Goal: Transaction & Acquisition: Purchase product/service

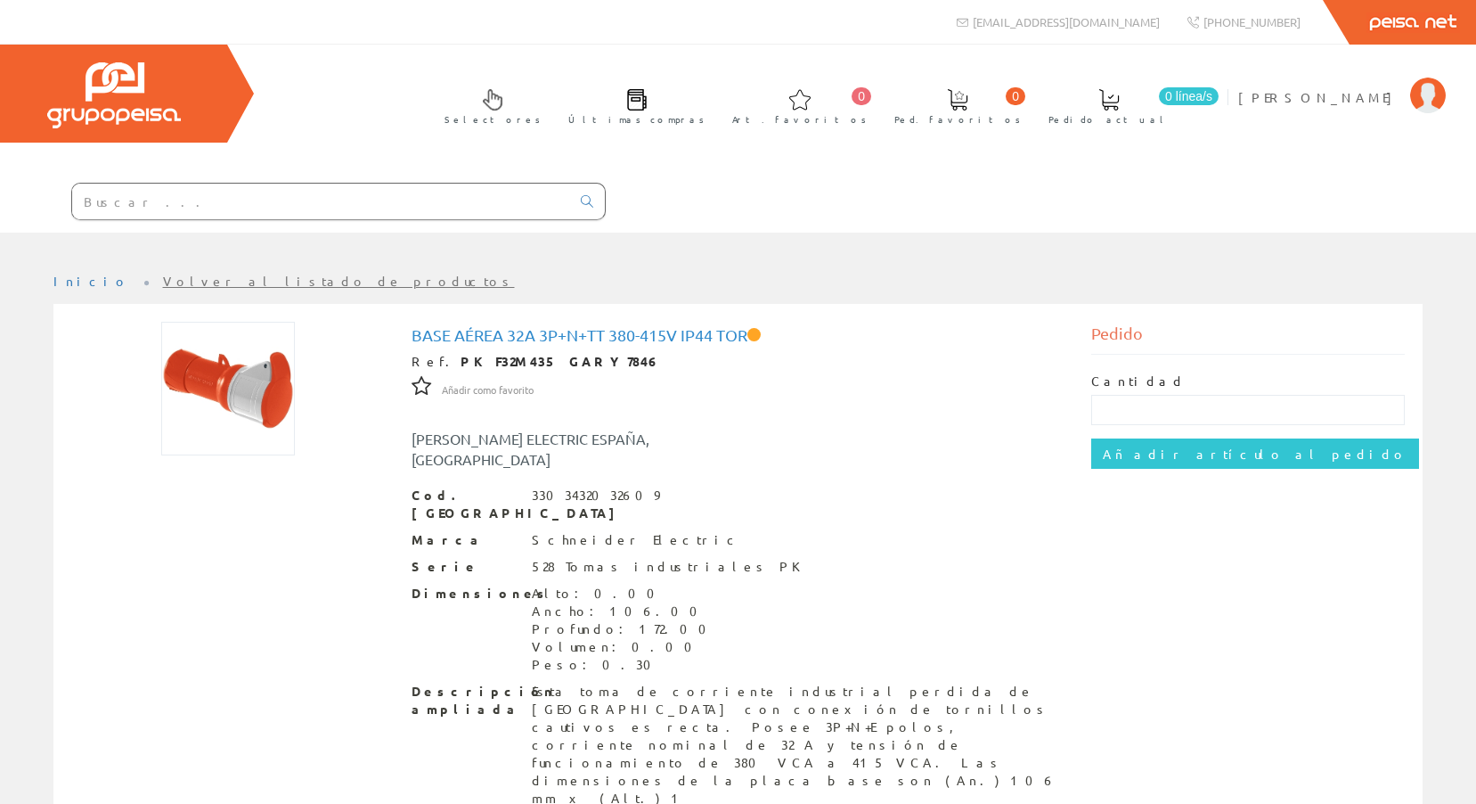
drag, startPoint x: 141, startPoint y: 222, endPoint x: 148, endPoint y: 208, distance: 15.1
click at [141, 222] on div at bounding box center [303, 202] width 606 height 61
click at [148, 208] on input "text" at bounding box center [321, 202] width 498 height 36
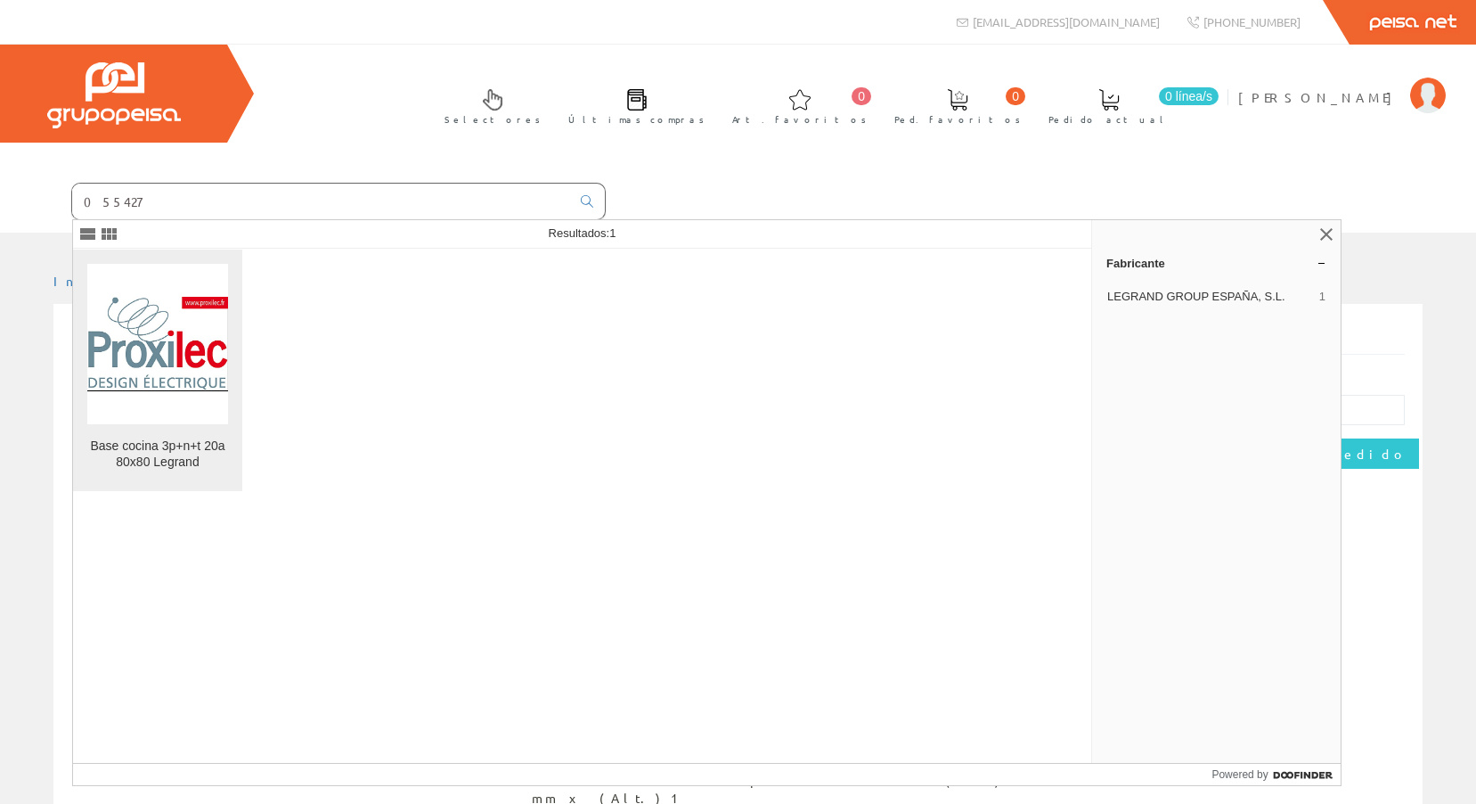
type input "055427"
click at [174, 323] on img at bounding box center [157, 344] width 141 height 94
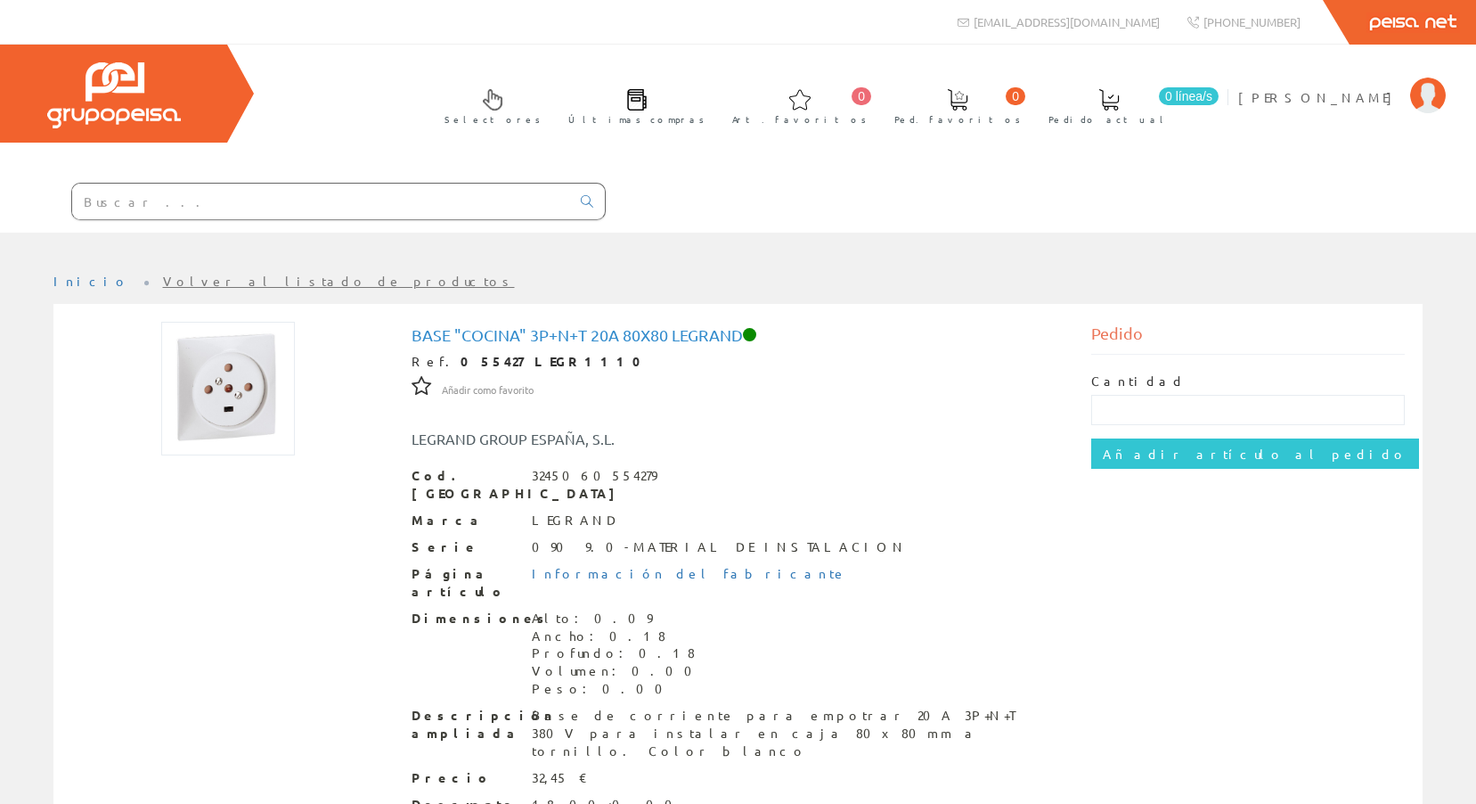
click at [123, 589] on div "Base "cocina" 3p+n+t 20a 80x80 [PERSON_NAME] Ref. 055427 LEGR1110 Añadir como f…" at bounding box center [738, 634] width 1361 height 625
click at [1326, 359] on div "Cantidad Añadir artículo al pedido" at bounding box center [1248, 421] width 314 height 132
